Goal: Task Accomplishment & Management: Manage account settings

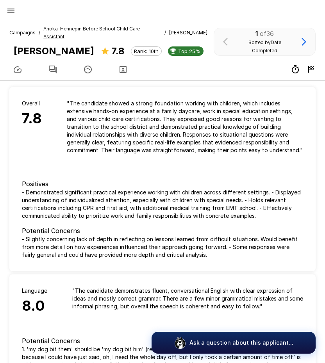
click at [13, 9] on icon "button" at bounding box center [10, 11] width 7 height 5
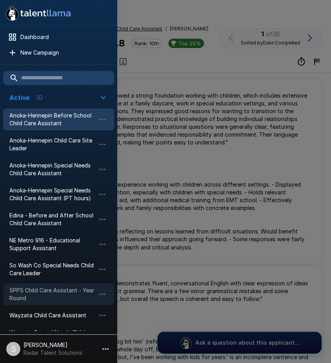
click at [27, 296] on span "SPPS Child Care Assistant - Year Round" at bounding box center [52, 295] width 86 height 16
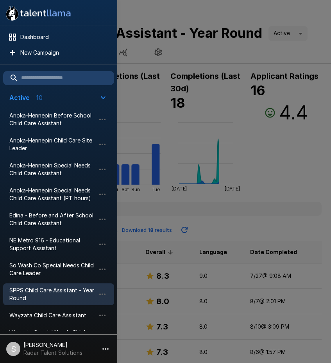
click at [234, 57] on div at bounding box center [165, 181] width 331 height 363
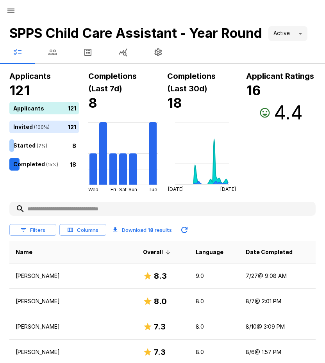
click at [57, 53] on icon "button" at bounding box center [52, 52] width 9 height 9
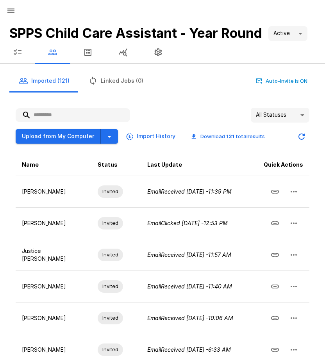
click at [66, 115] on input "text" at bounding box center [73, 115] width 115 height 14
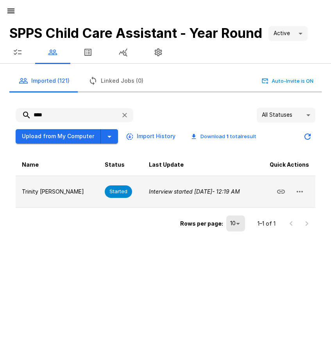
type input "****"
click at [307, 193] on button "button" at bounding box center [299, 192] width 19 height 19
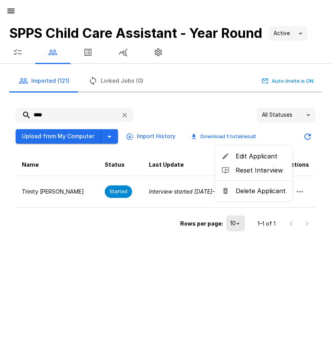
click at [255, 191] on span "Delete Applicant" at bounding box center [261, 190] width 50 height 9
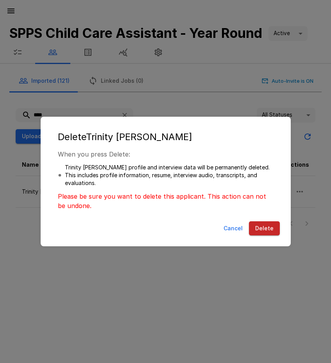
click at [270, 224] on button "Delete" at bounding box center [264, 229] width 31 height 14
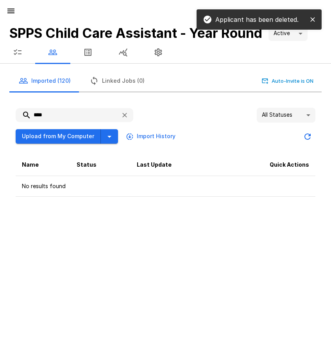
click at [18, 55] on icon "button" at bounding box center [17, 52] width 9 height 9
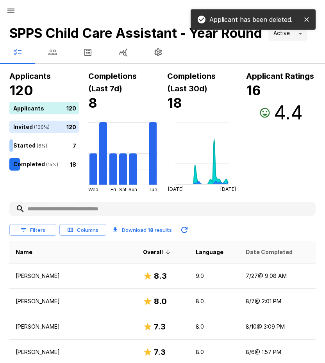
click at [246, 251] on span "Date Completed" at bounding box center [269, 252] width 47 height 9
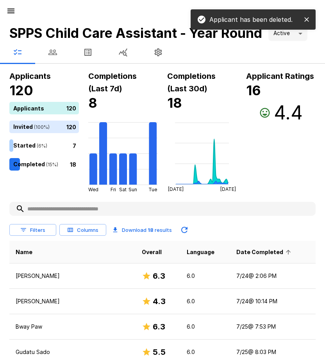
click at [238, 253] on span "Date Completed" at bounding box center [264, 252] width 57 height 9
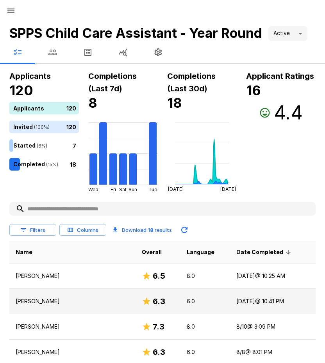
click at [47, 304] on p "[PERSON_NAME]" at bounding box center [73, 302] width 114 height 8
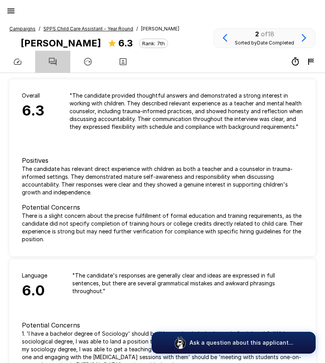
click at [51, 60] on icon "button" at bounding box center [52, 61] width 9 height 9
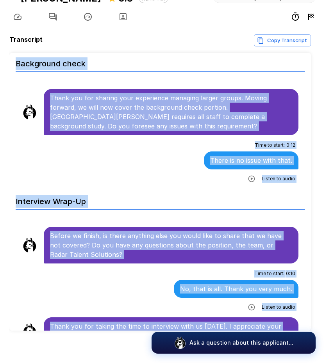
scroll to position [50, 0]
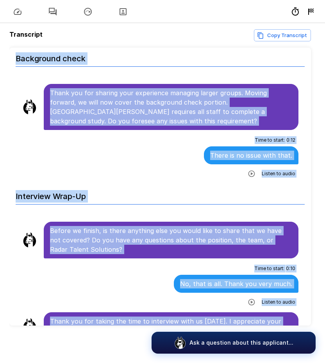
drag, startPoint x: 50, startPoint y: 148, endPoint x: 245, endPoint y: 320, distance: 259.7
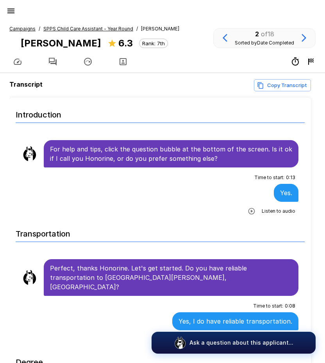
click at [70, 28] on u "SPPS Child Care Assistant - Year Round" at bounding box center [88, 29] width 90 height 6
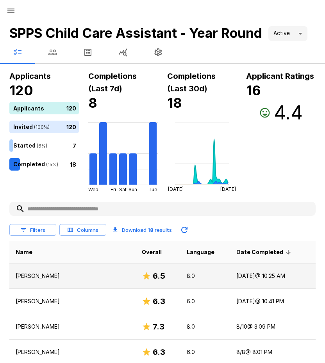
click at [45, 277] on p "[PERSON_NAME]" at bounding box center [73, 276] width 114 height 8
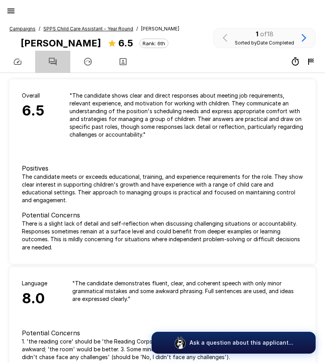
click at [53, 60] on icon "button" at bounding box center [52, 61] width 9 height 9
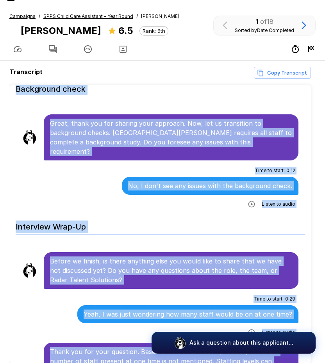
scroll to position [1569, 0]
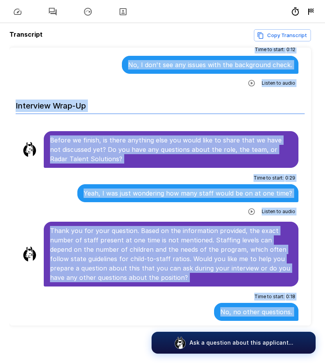
drag, startPoint x: 51, startPoint y: 146, endPoint x: 218, endPoint y: 316, distance: 238.8
